Goal: Transaction & Acquisition: Purchase product/service

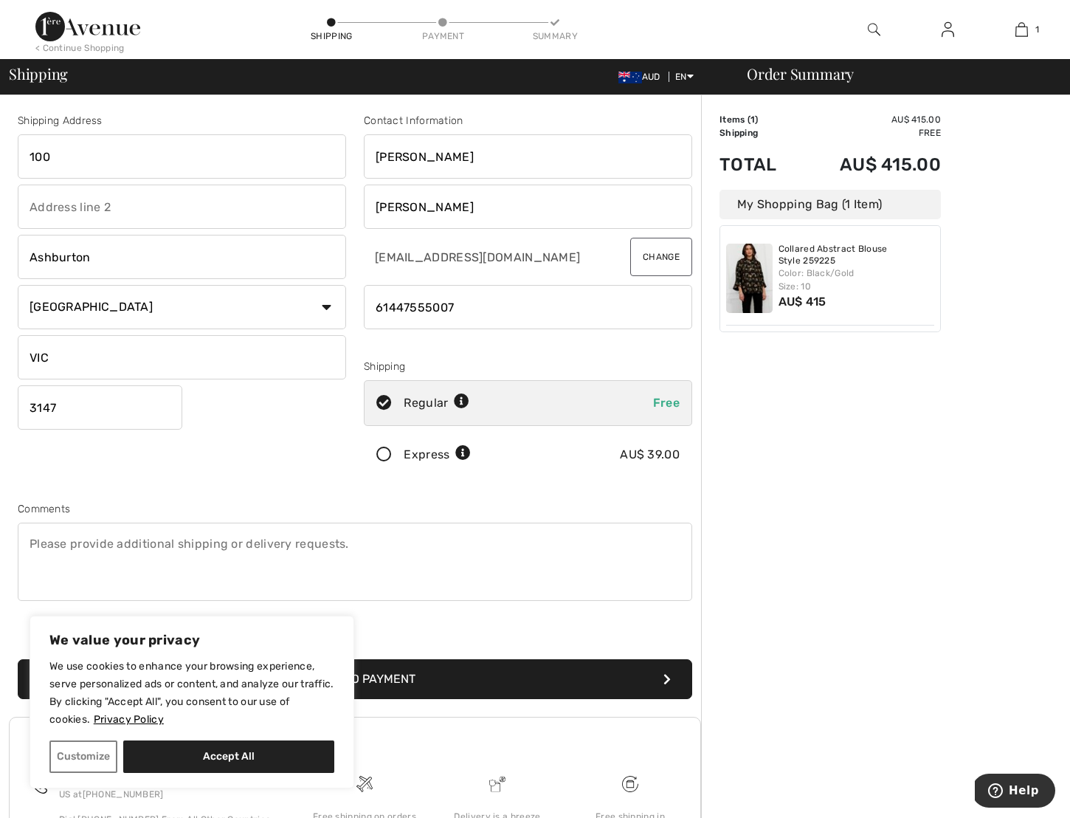
click at [61, 546] on textarea at bounding box center [355, 562] width 675 height 78
type textarea "leave at front door if no answer."
click at [220, 753] on button "Accept All" at bounding box center [228, 756] width 211 height 32
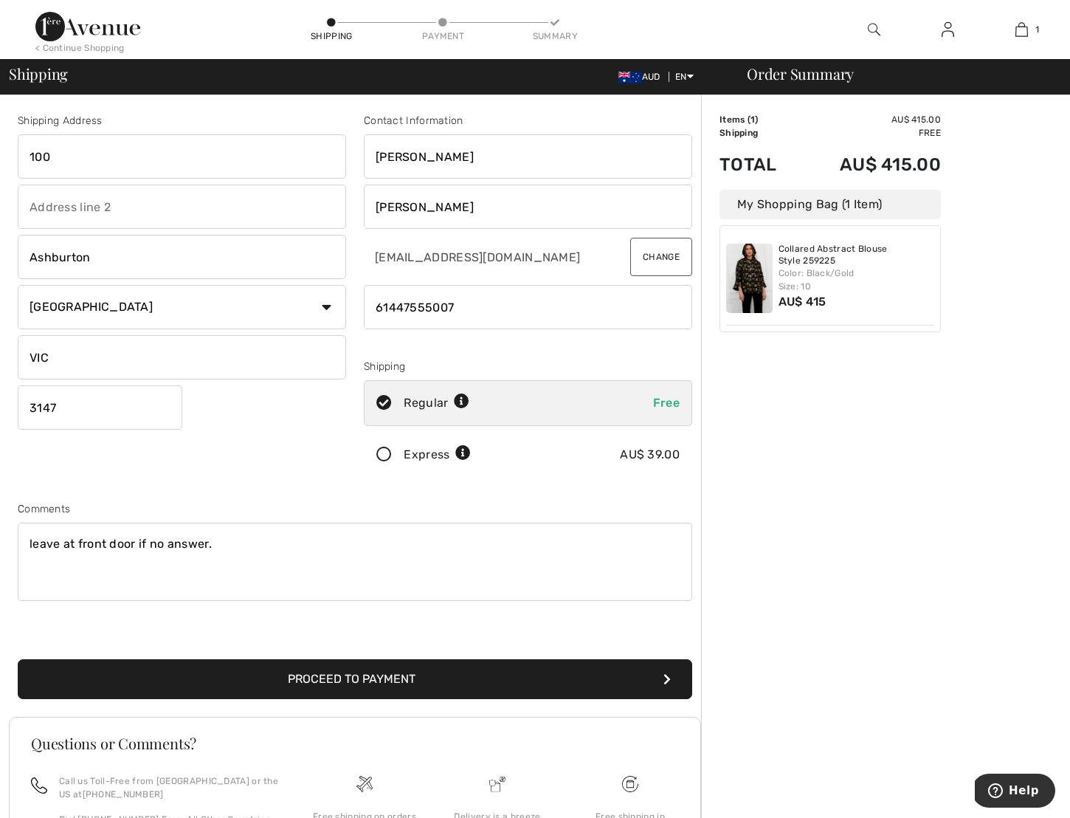
checkbox input "true"
click at [334, 675] on button "Proceed to Payment" at bounding box center [355, 679] width 675 height 40
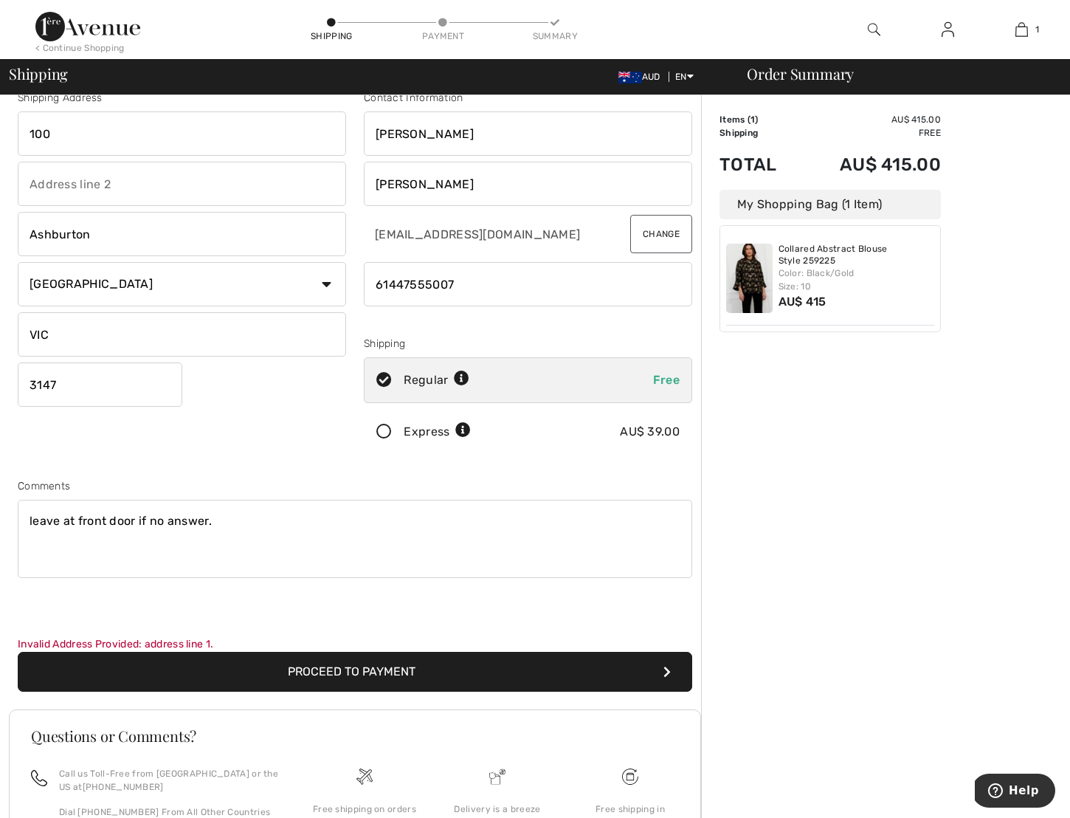
scroll to position [24, 0]
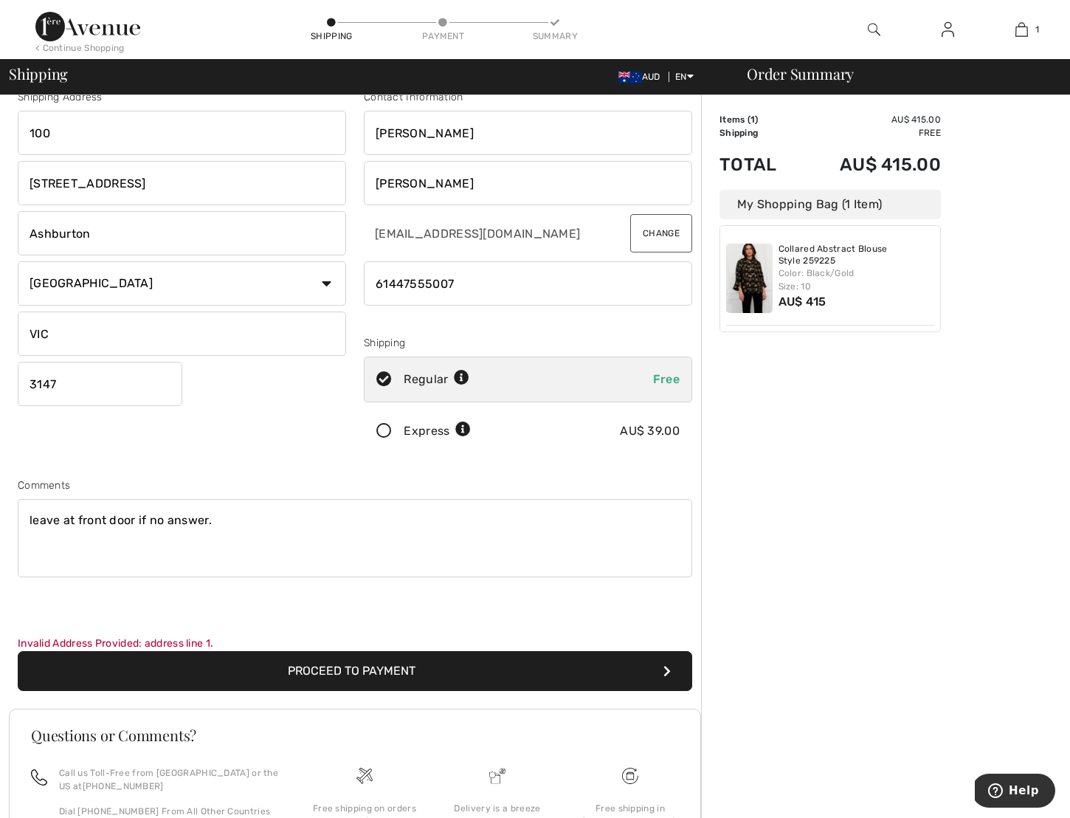
type input "100 Ashburn Grove"
click at [355, 671] on button "Proceed to Payment" at bounding box center [355, 671] width 675 height 40
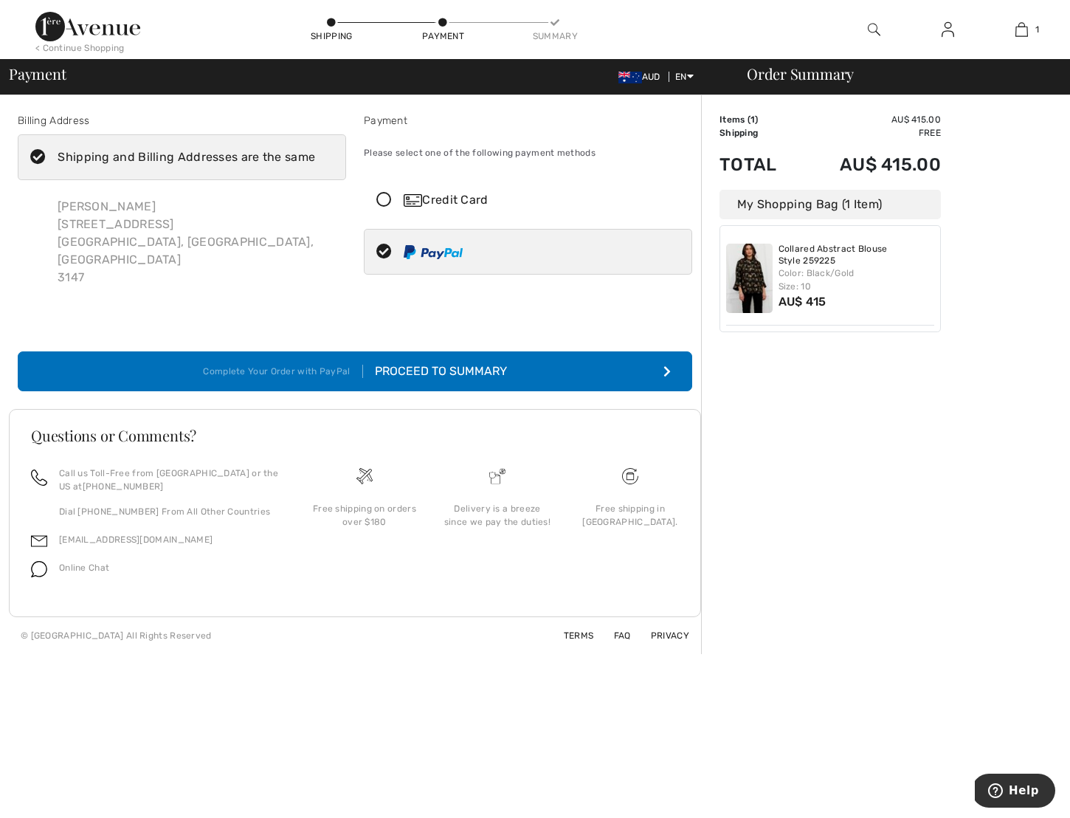
click at [427, 257] on img at bounding box center [433, 252] width 59 height 14
radio input "true"
drag, startPoint x: 79, startPoint y: 224, endPoint x: 51, endPoint y: 227, distance: 28.2
click at [51, 227] on div "[PERSON_NAME] [STREET_ADDRESS][PERSON_NAME]" at bounding box center [196, 242] width 300 height 112
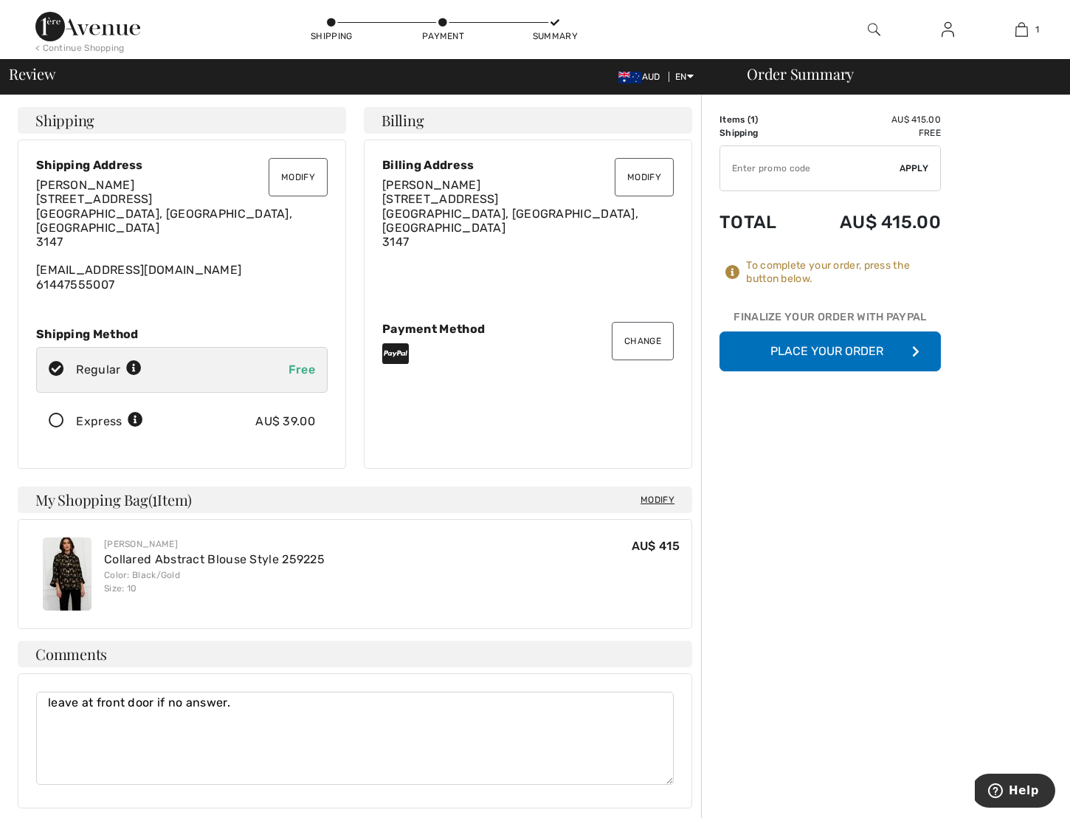
click at [824, 348] on button "Place Your Order" at bounding box center [830, 351] width 221 height 40
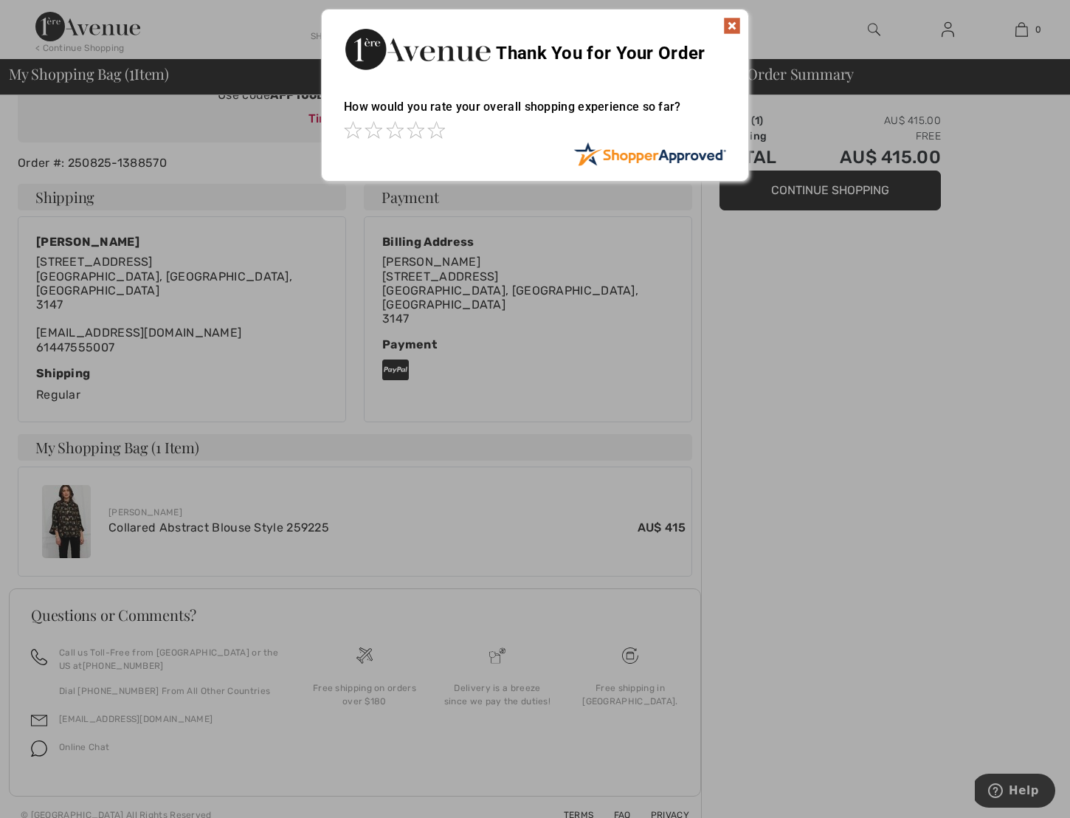
scroll to position [179, 0]
